Goal: Task Accomplishment & Management: Use online tool/utility

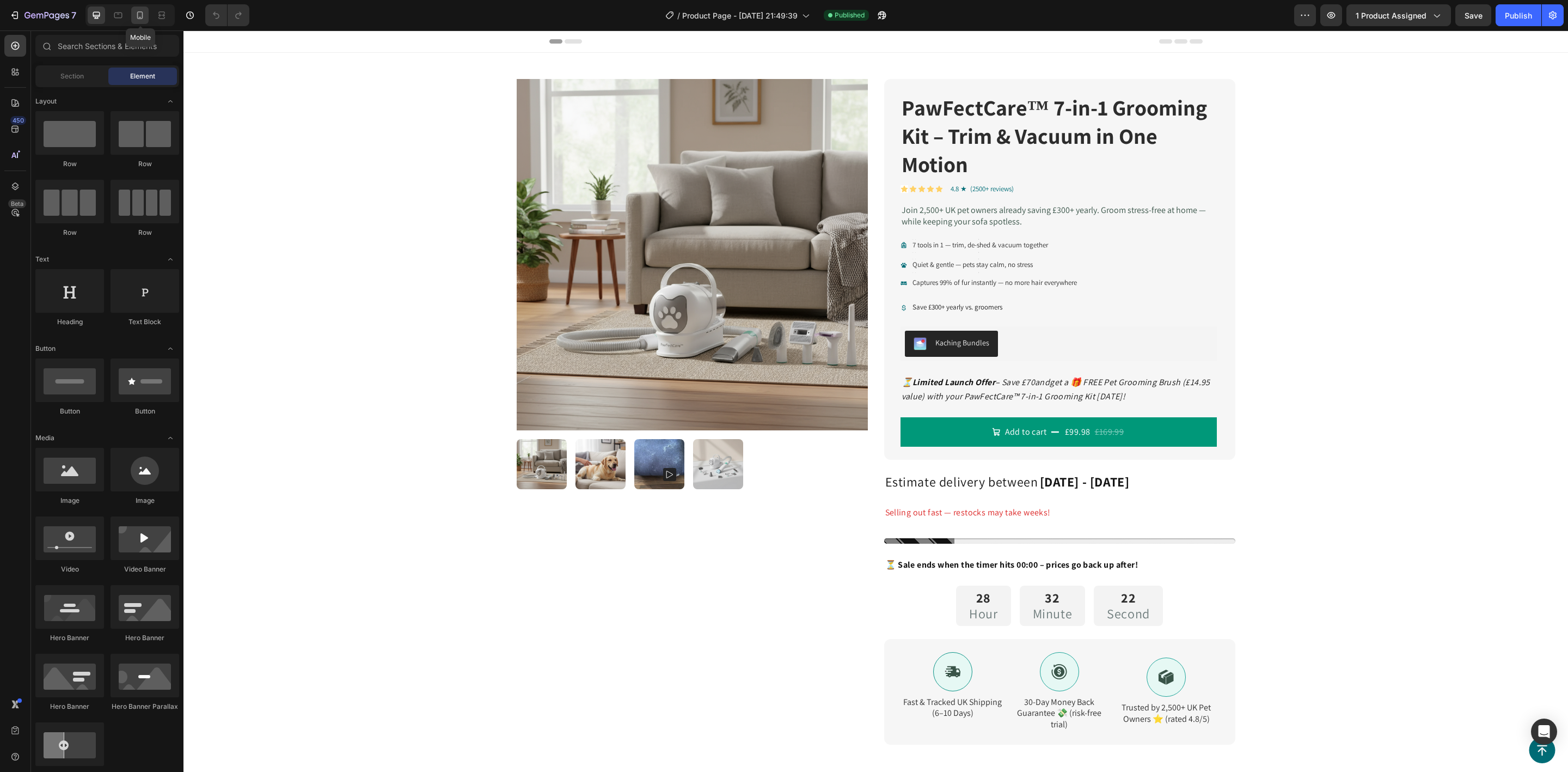
click at [143, 12] on icon at bounding box center [140, 15] width 6 height 8
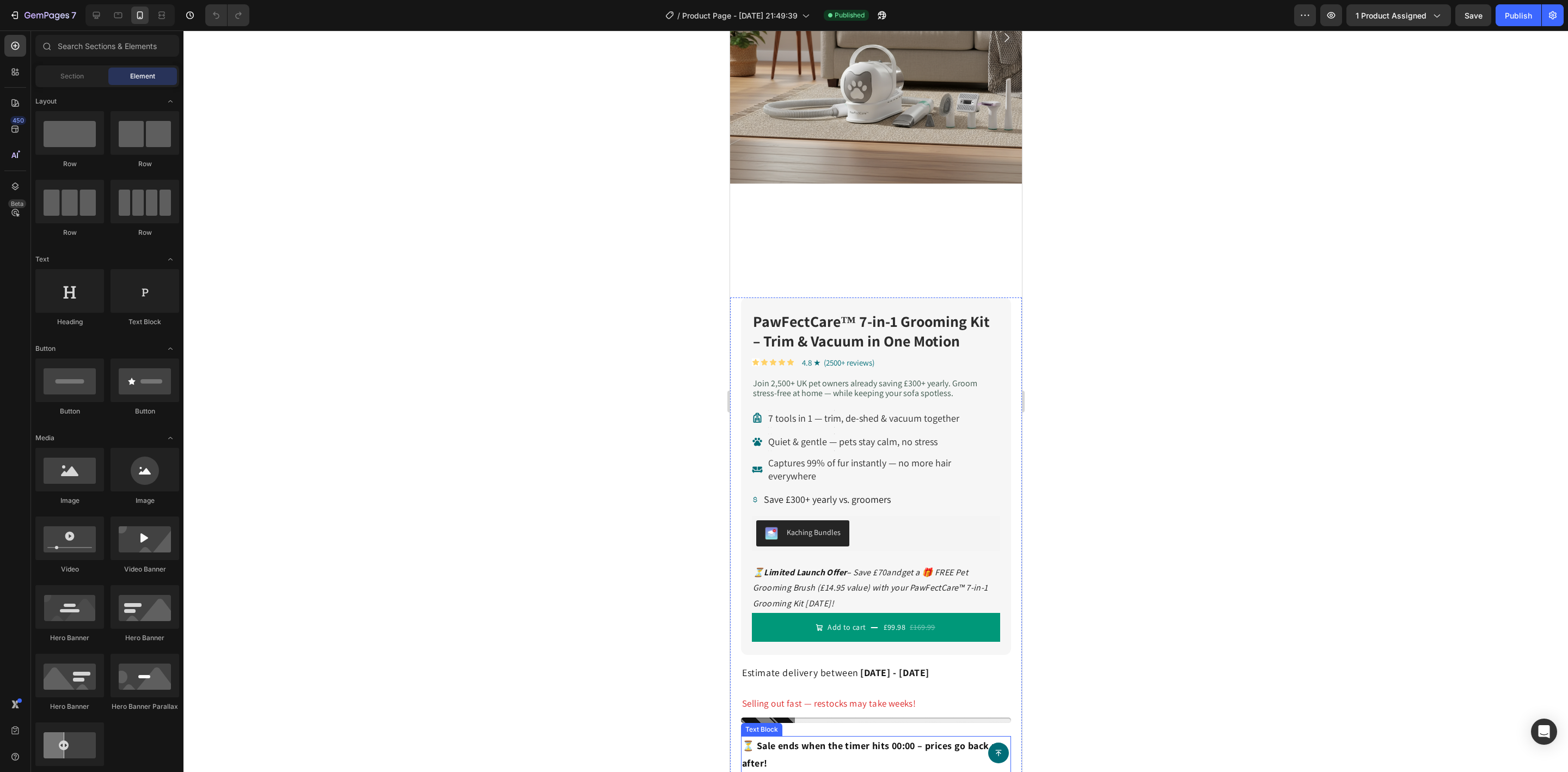
scroll to position [327, 0]
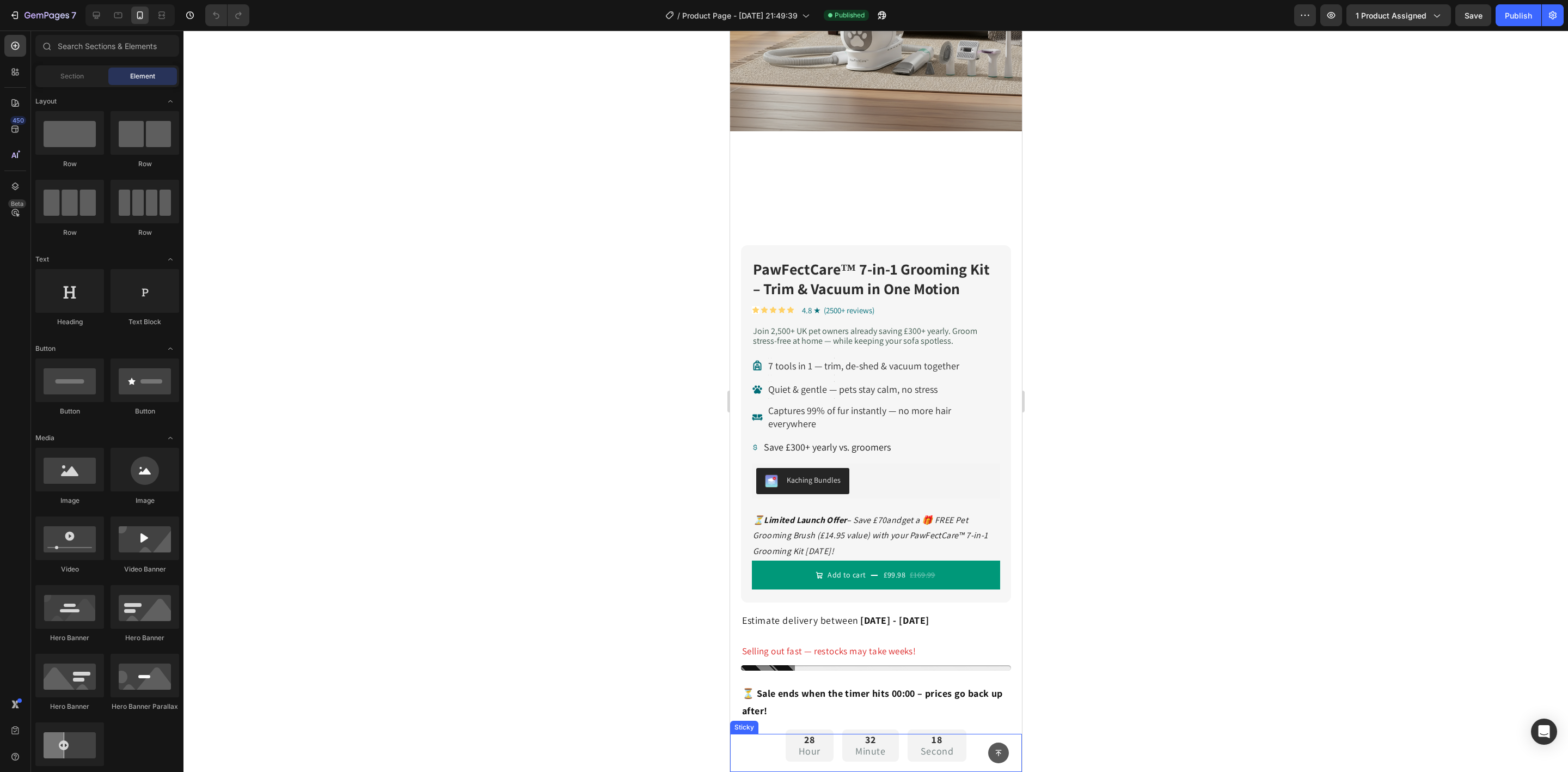
click at [995, 750] on icon at bounding box center [998, 753] width 6 height 6
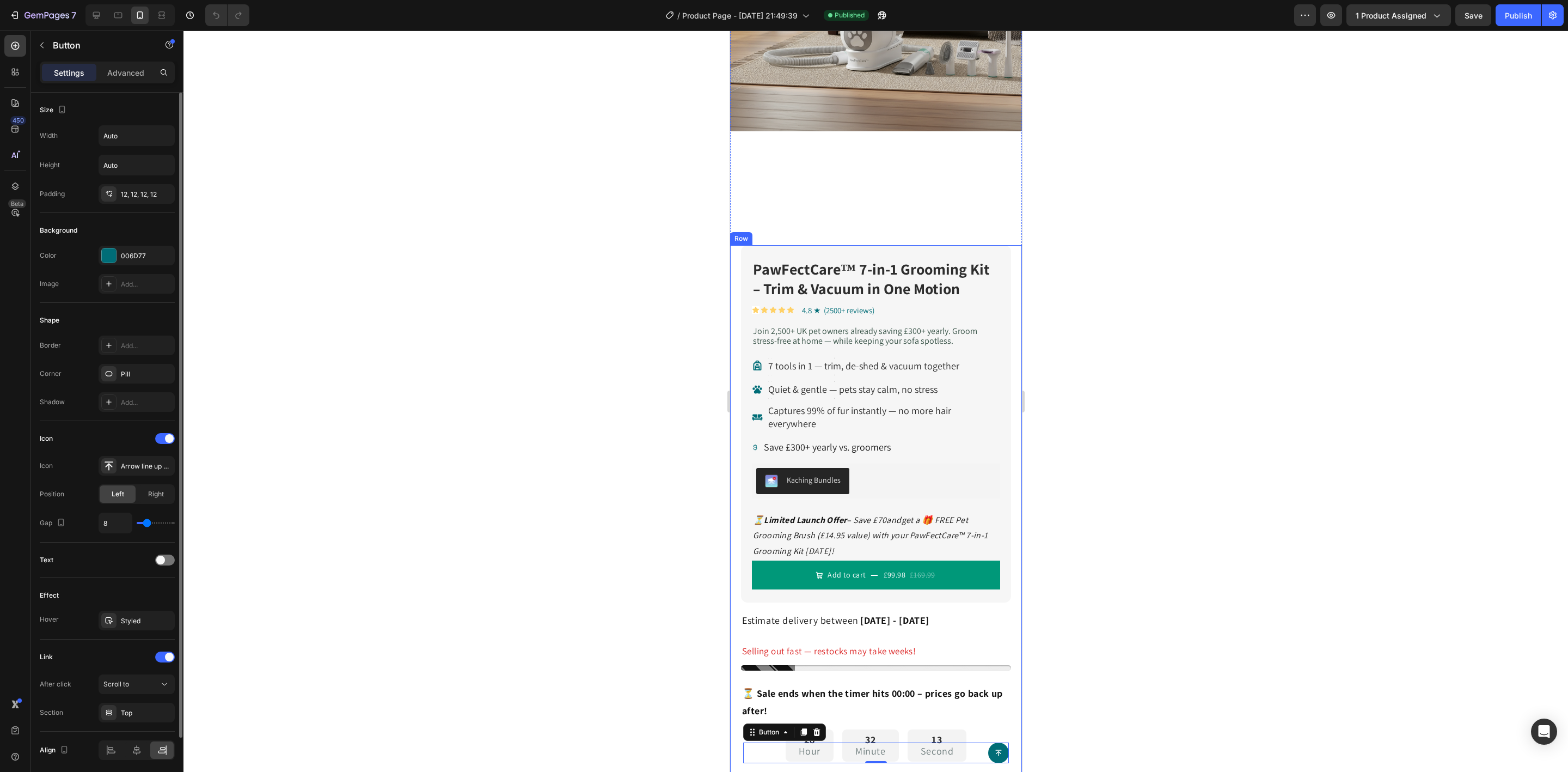
scroll to position [44, 0]
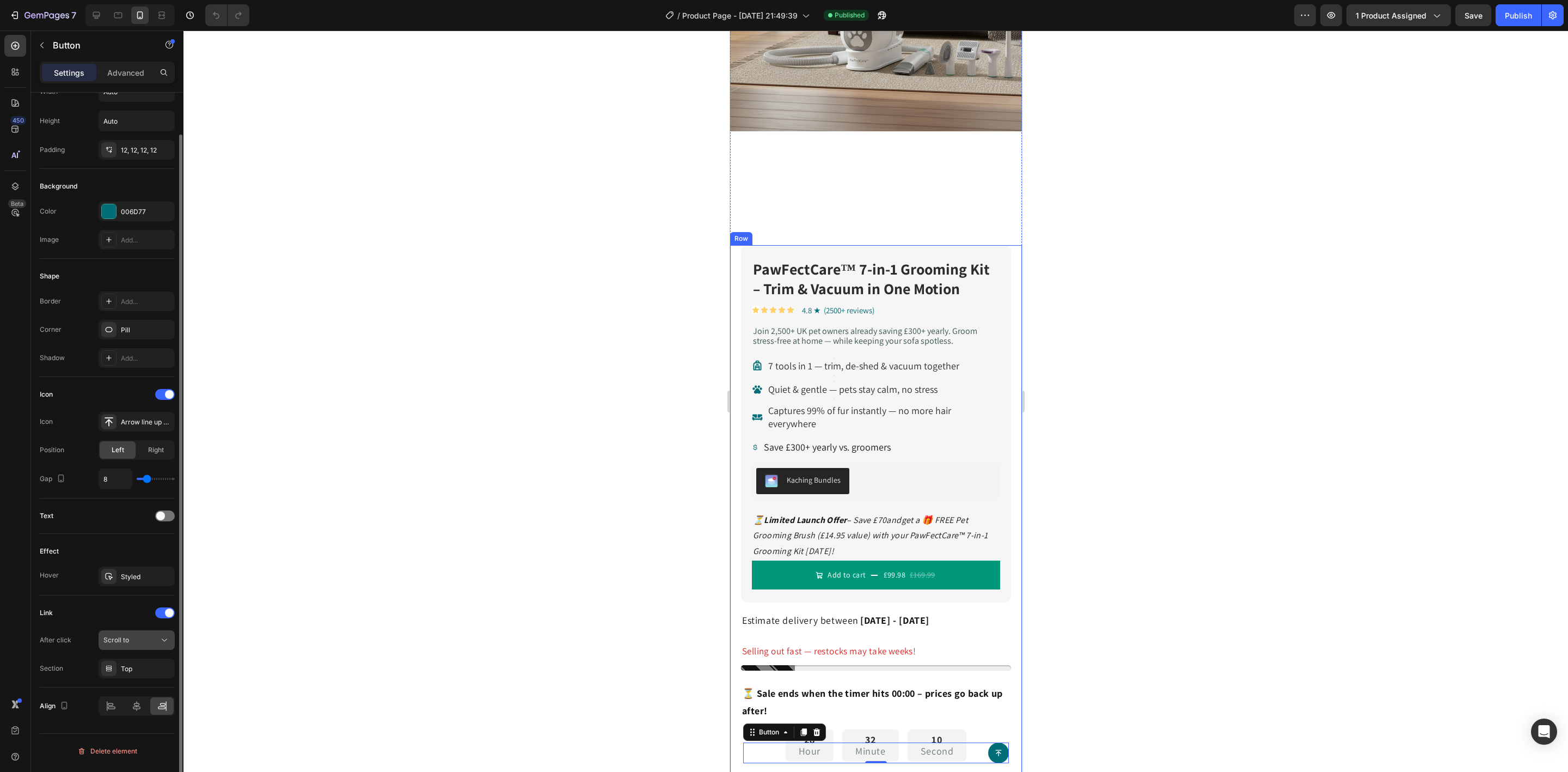
click at [156, 649] on button "Scroll to" at bounding box center [137, 639] width 76 height 19
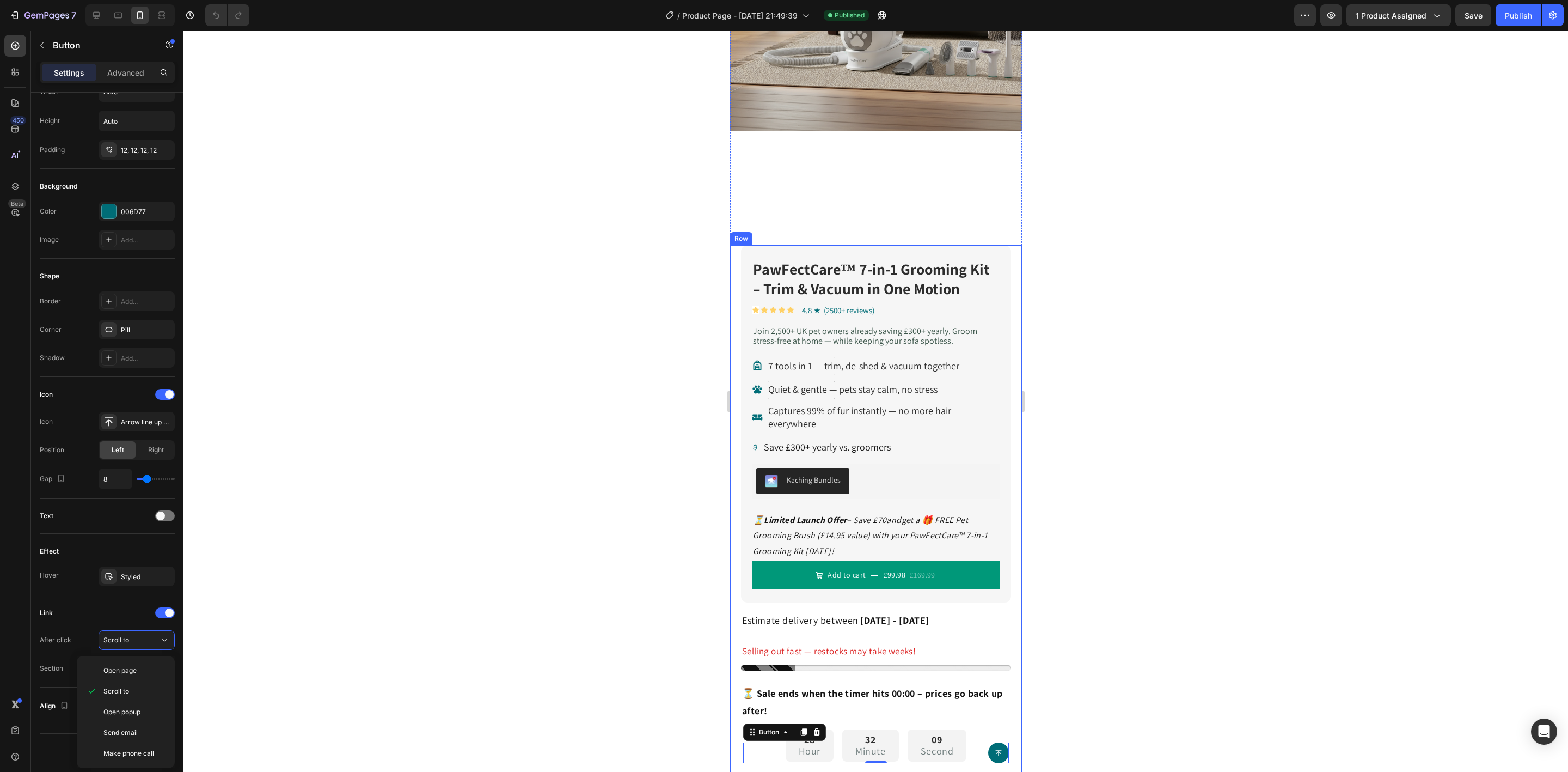
click at [0, 629] on div "450 Beta" at bounding box center [15, 401] width 31 height 741
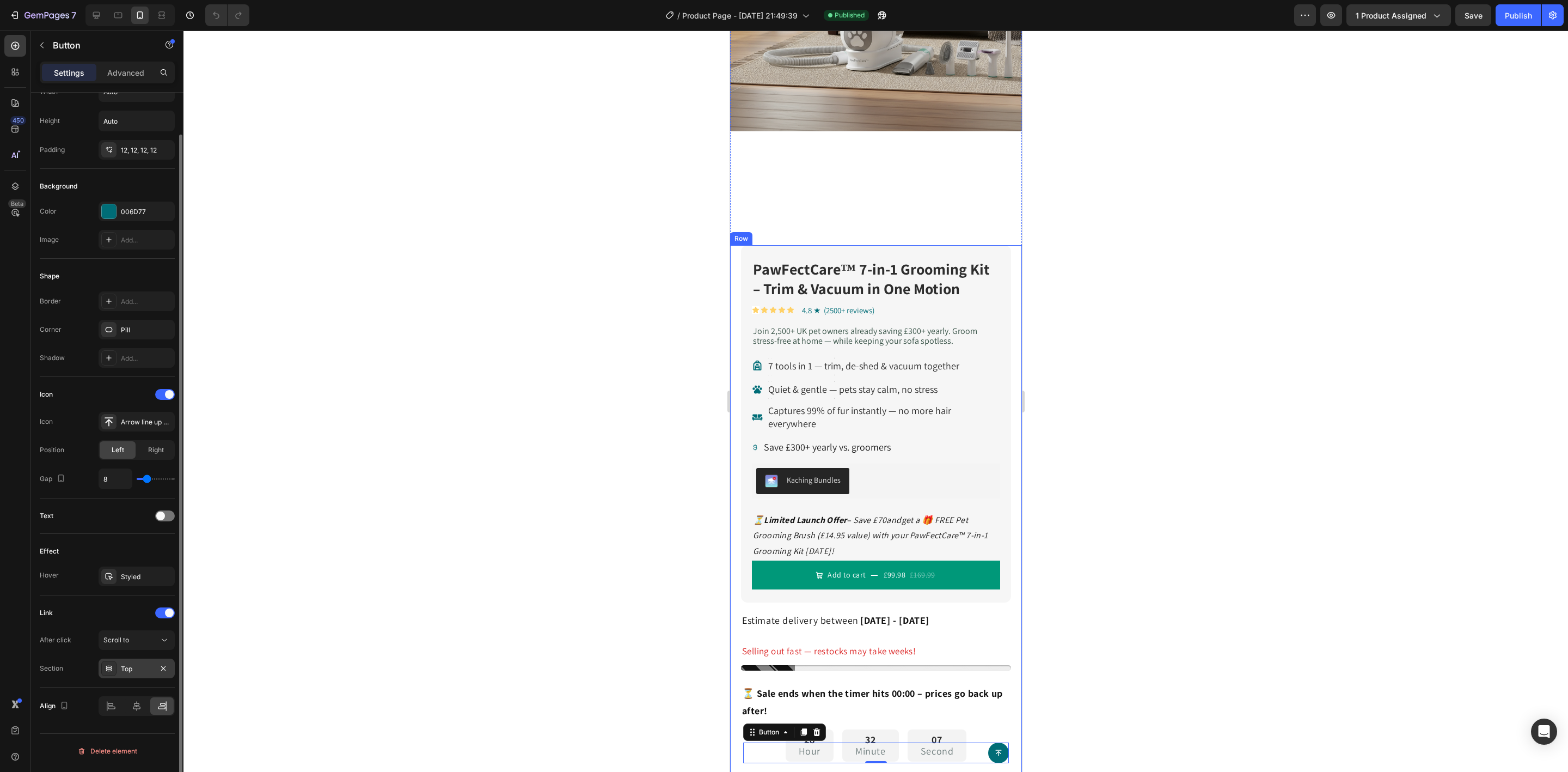
click at [144, 674] on div "Top" at bounding box center [137, 669] width 32 height 10
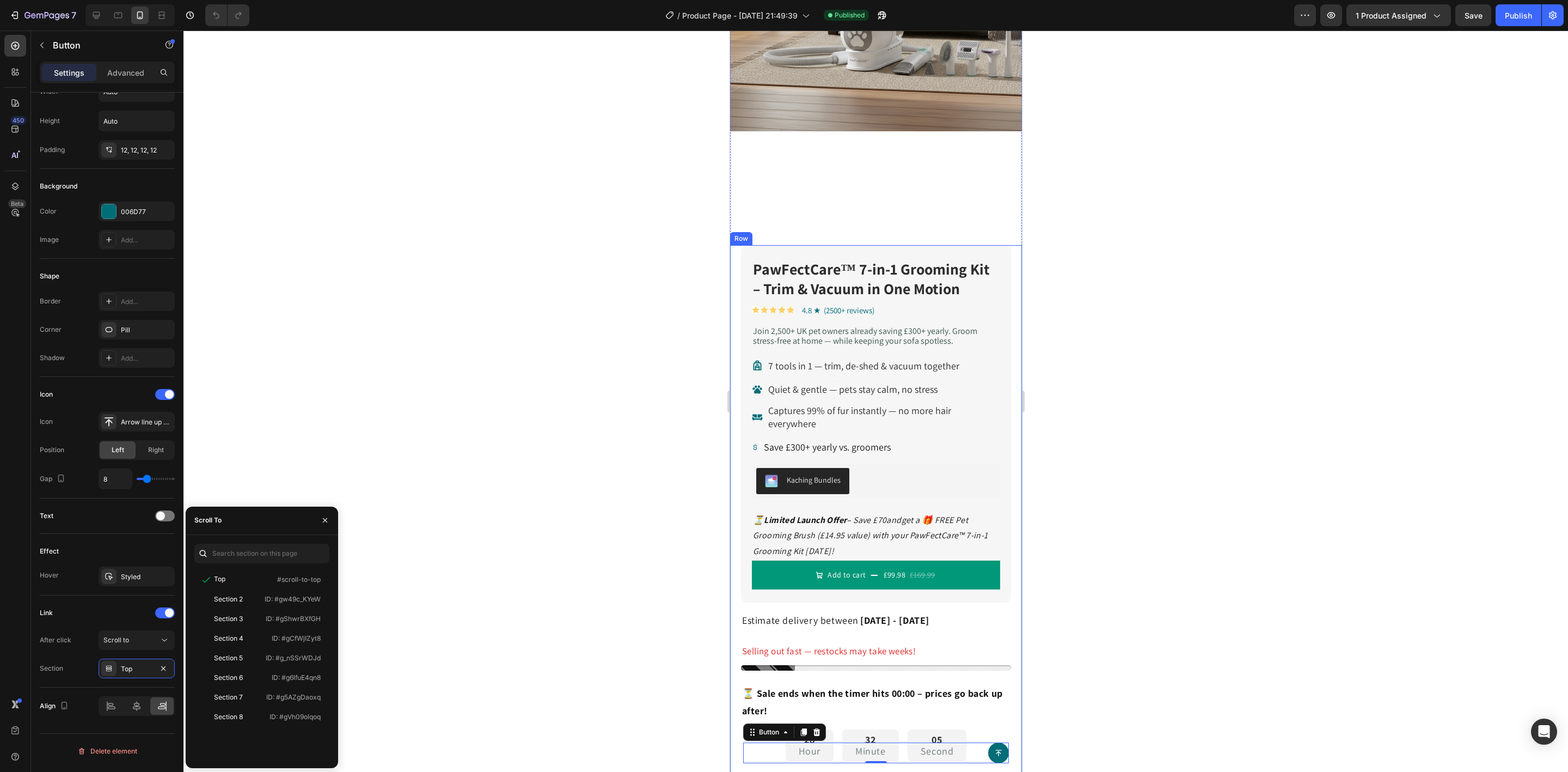
click at [468, 464] on div at bounding box center [876, 401] width 1384 height 741
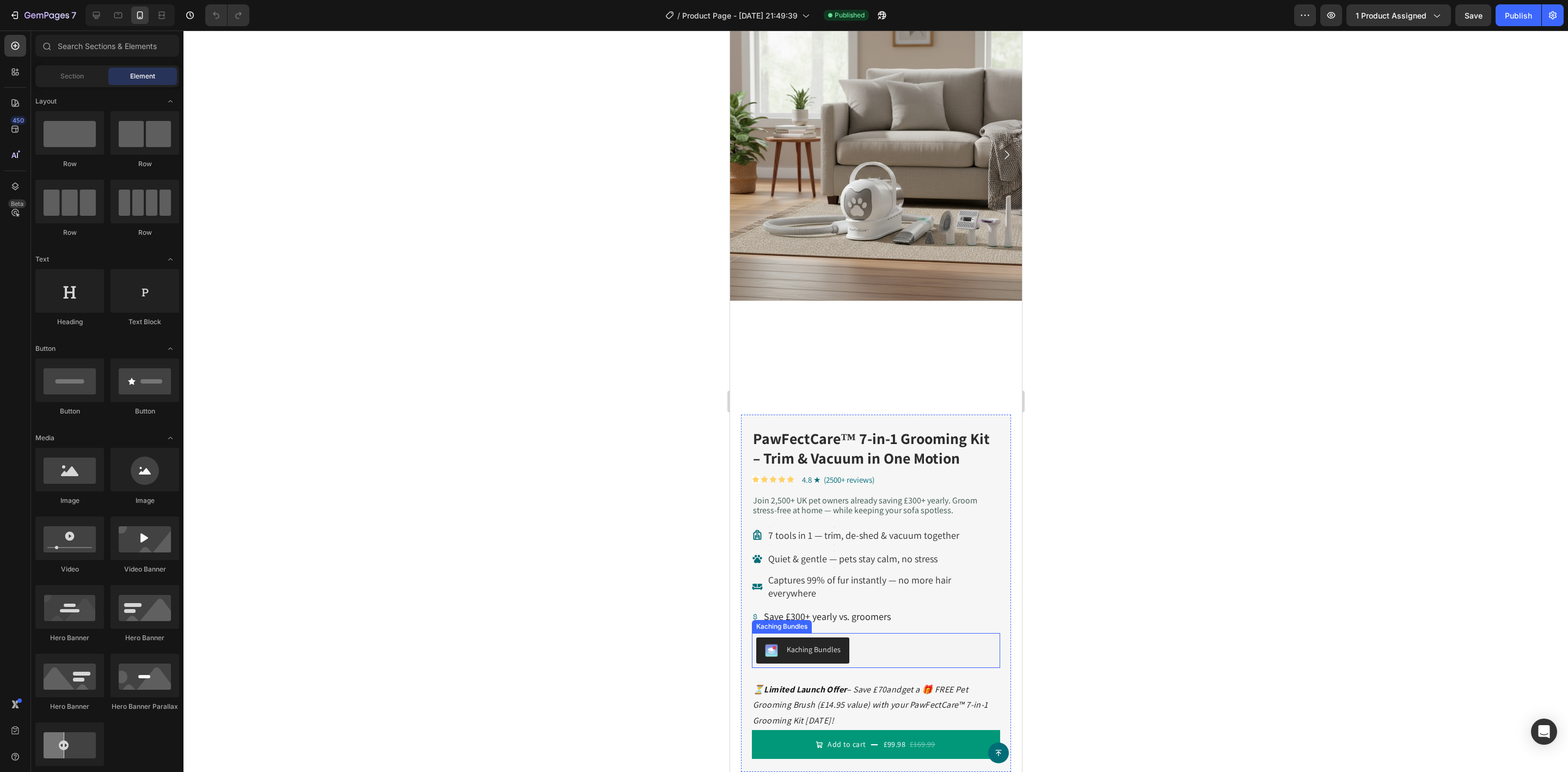
scroll to position [0, 0]
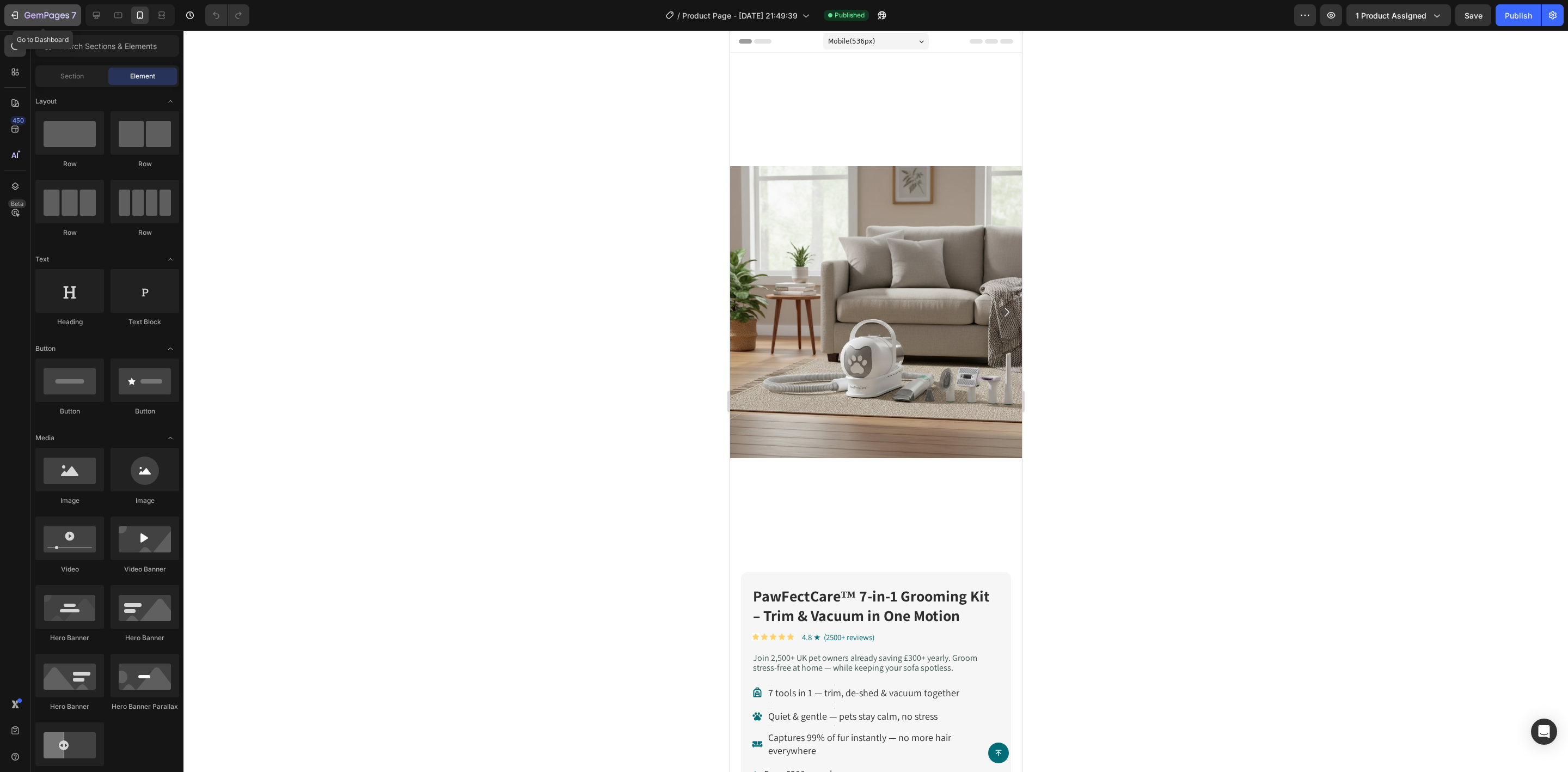
click at [63, 17] on icon "button" at bounding box center [47, 16] width 45 height 9
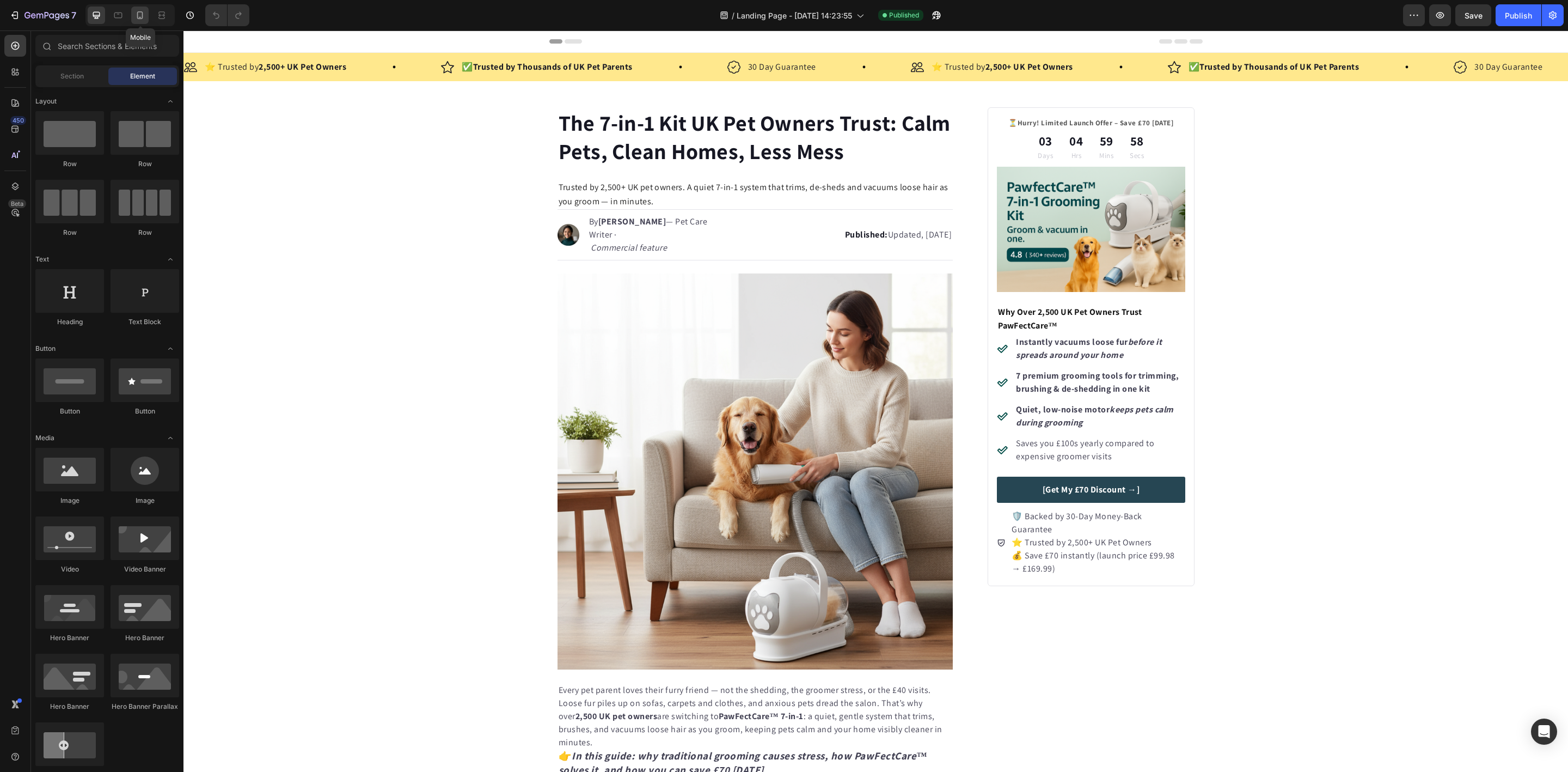
click at [141, 19] on icon at bounding box center [140, 15] width 6 height 8
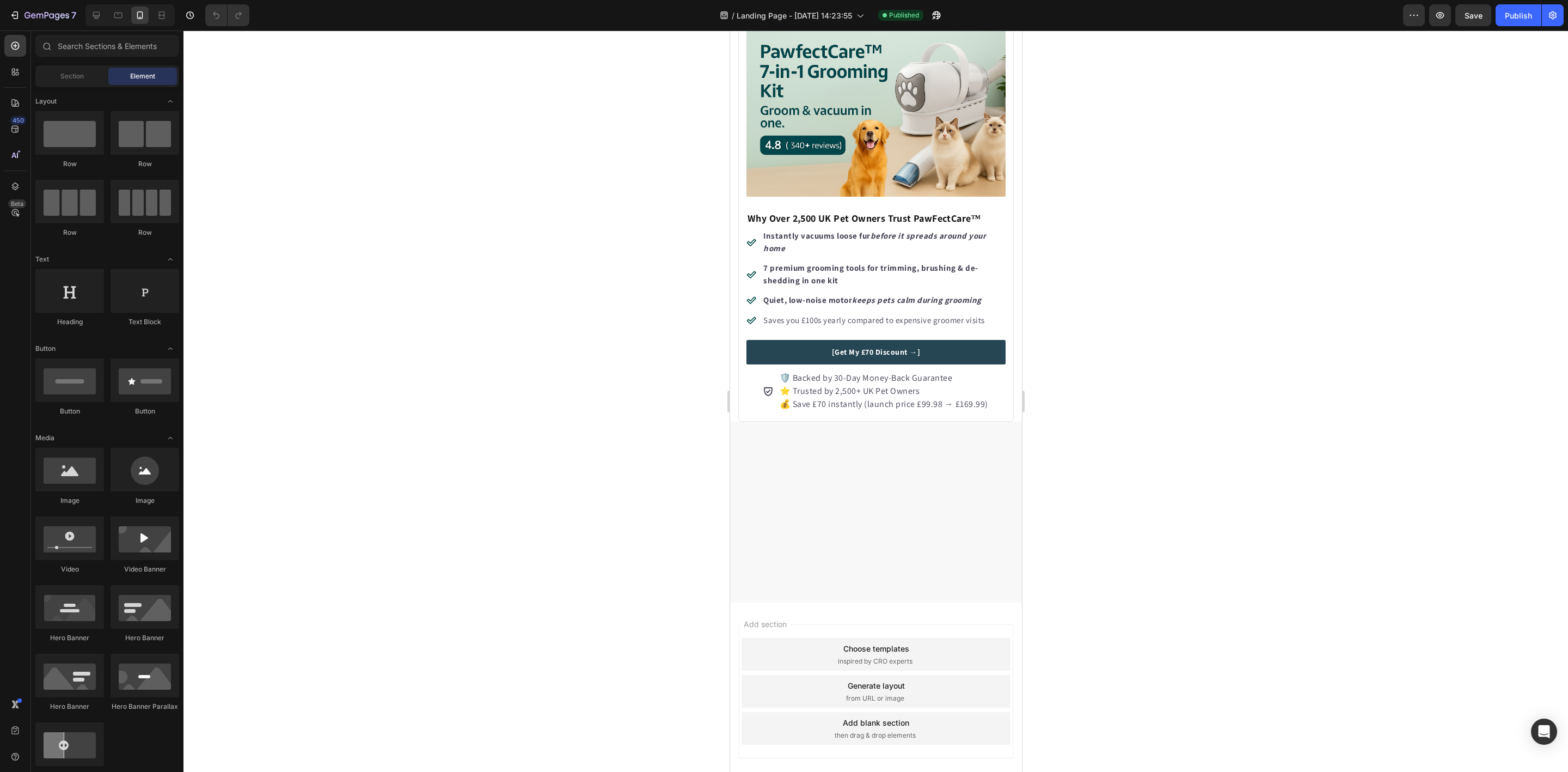
scroll to position [3690, 0]
